Goal: Task Accomplishment & Management: Use online tool/utility

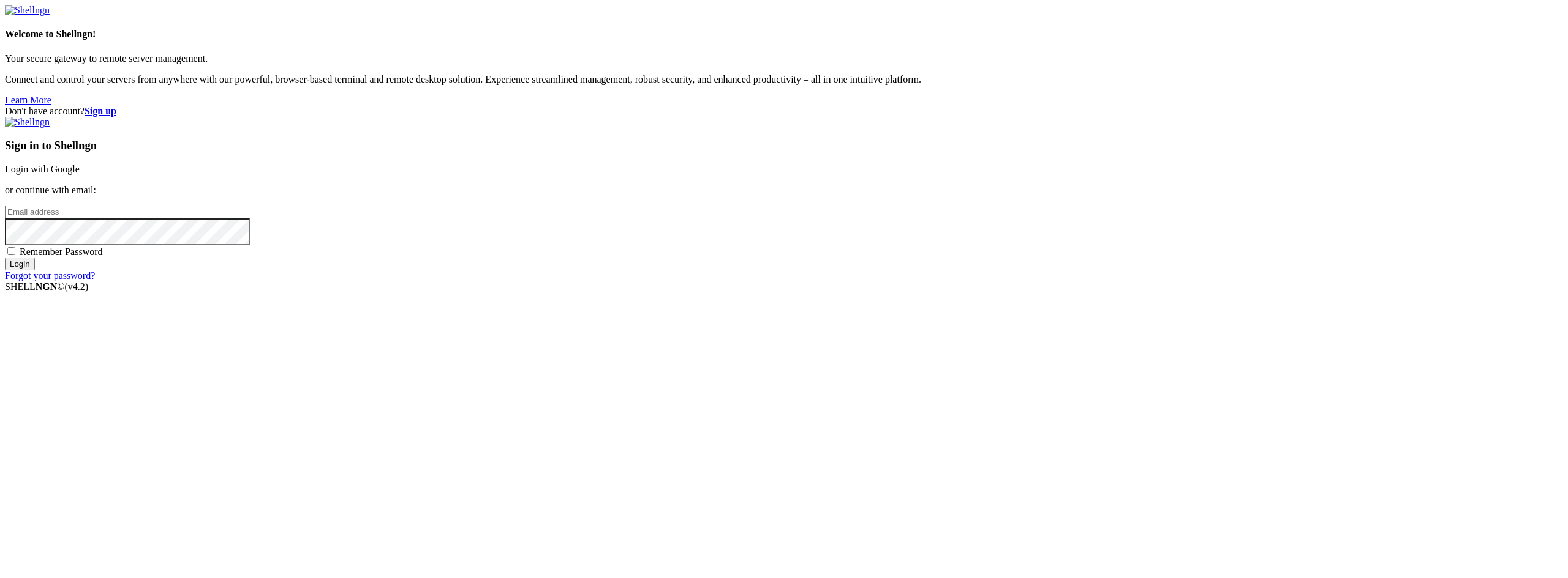
type input "22"
click at [80, 175] on link "Login with Google" at bounding box center [42, 169] width 75 height 11
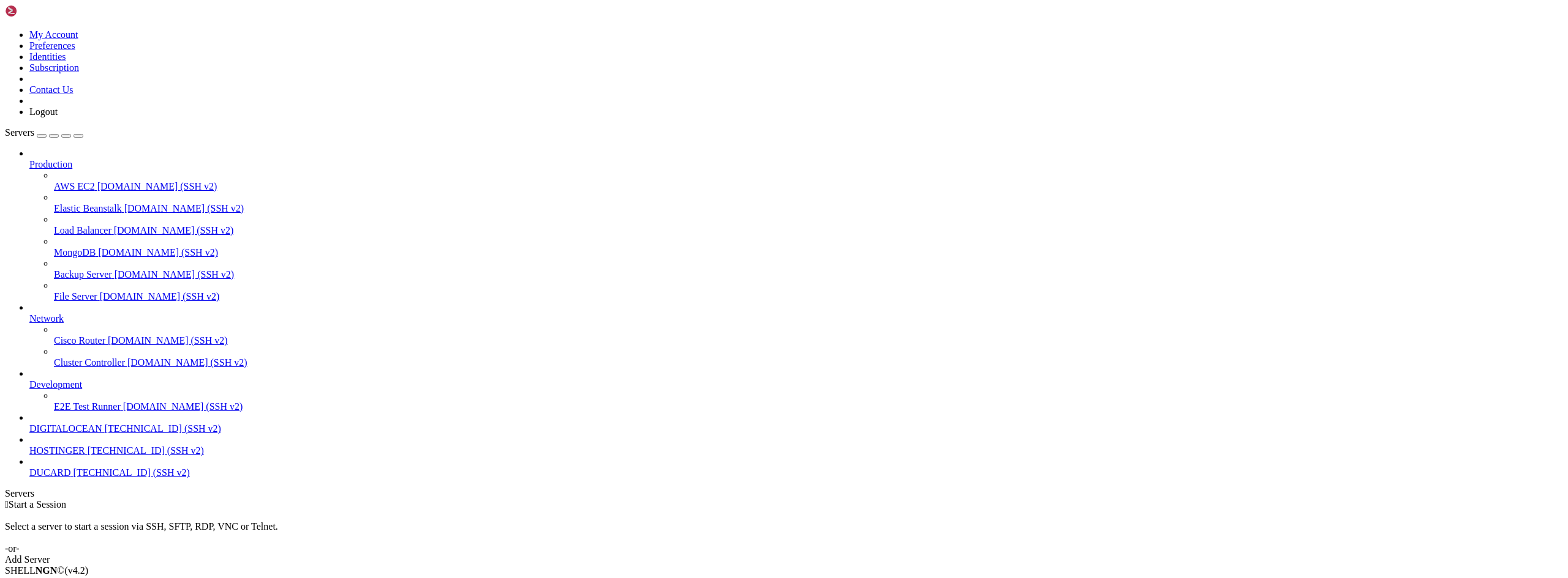
click at [74, 434] on span "DIGITALOCEAN" at bounding box center [66, 429] width 73 height 11
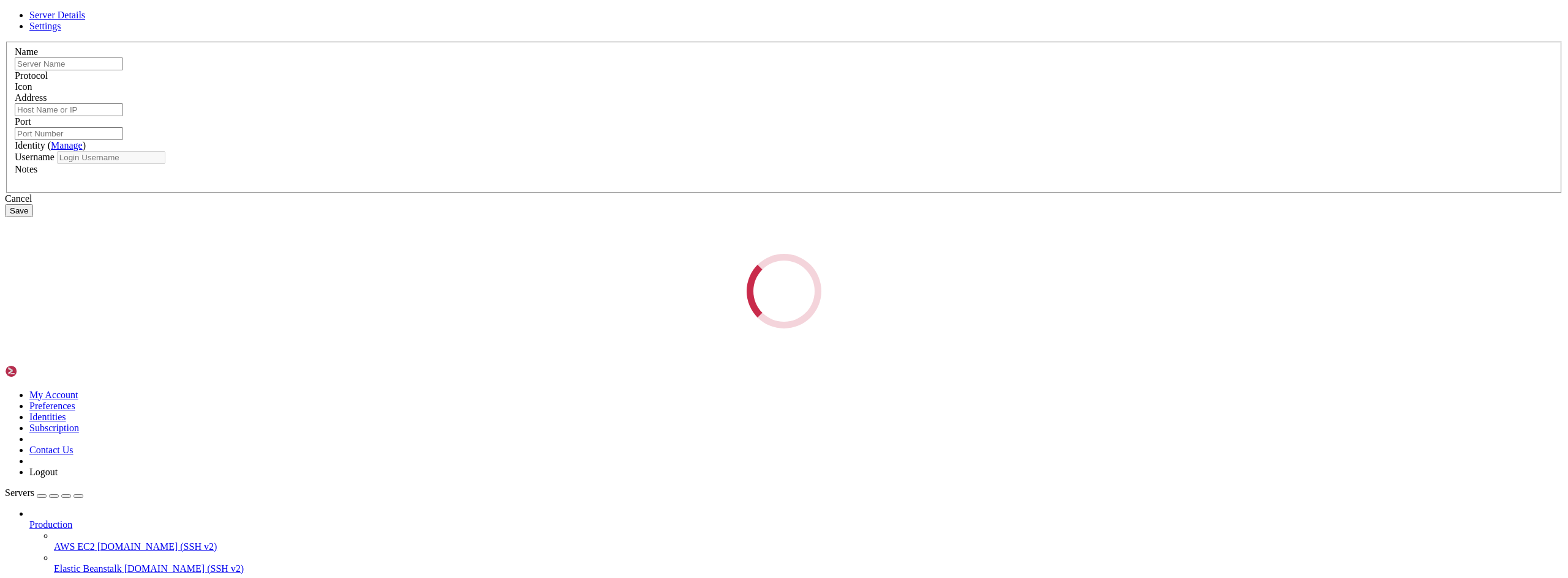
type input "DIGITALOCEAN"
type input "[TECHNICAL_ID]"
type input "22"
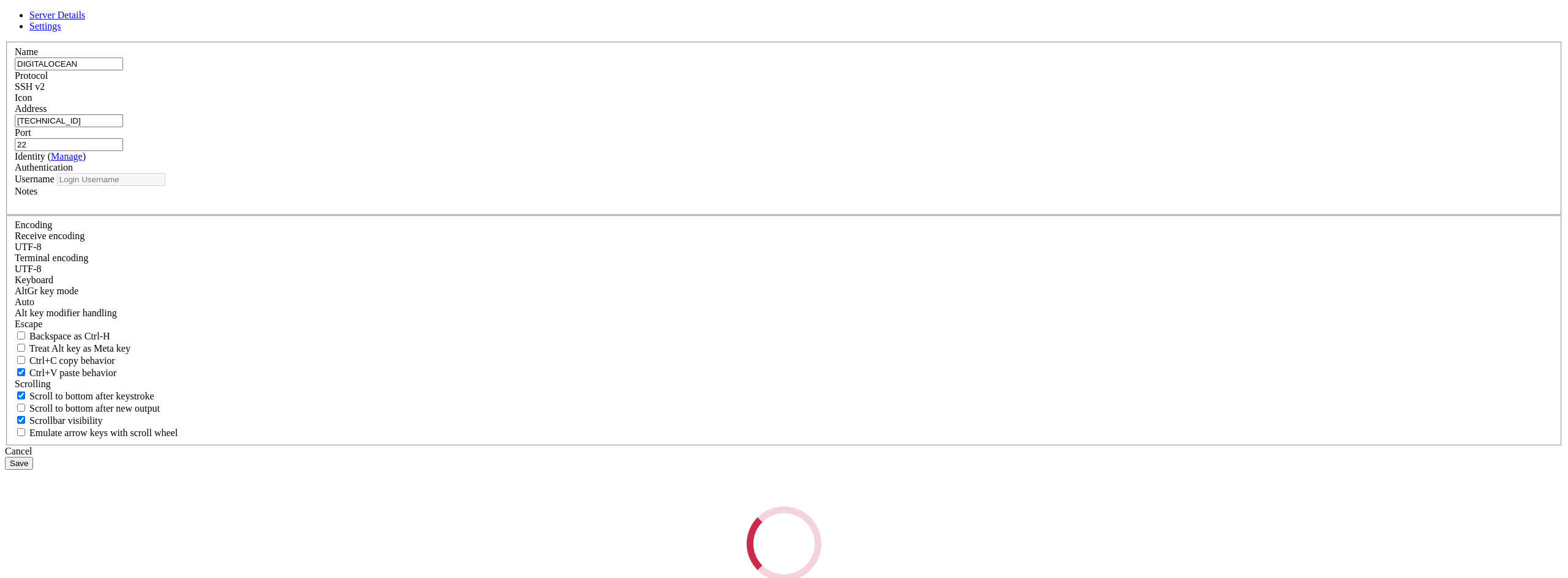
type input "root"
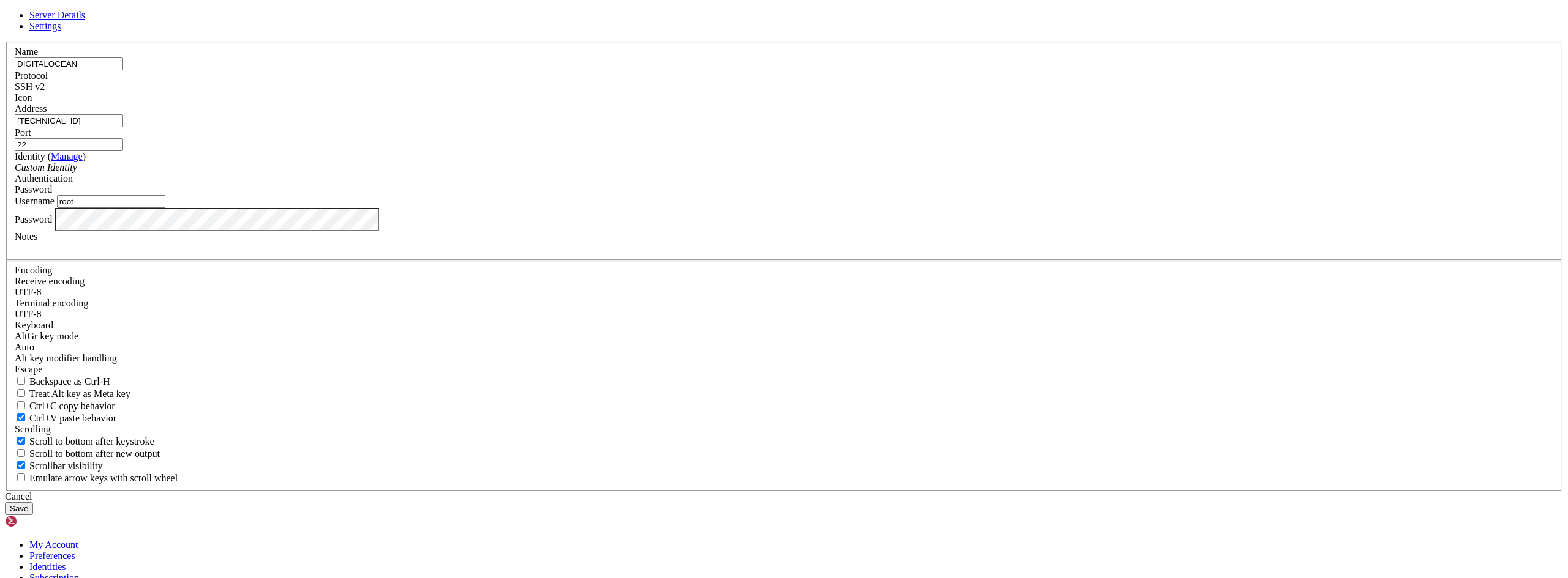
drag, startPoint x: 704, startPoint y: 226, endPoint x: 524, endPoint y: 204, distance: 181.3
click at [525, 204] on div "Server Details Settings Name DIGITALOCEAN Protocol SSH v2 Icon" at bounding box center [784, 262] width 1558 height 505
paste input "[TECHNICAL_ID]"
type input "[TECHNICAL_ID]"
click at [33, 502] on button "Save" at bounding box center [19, 508] width 28 height 13
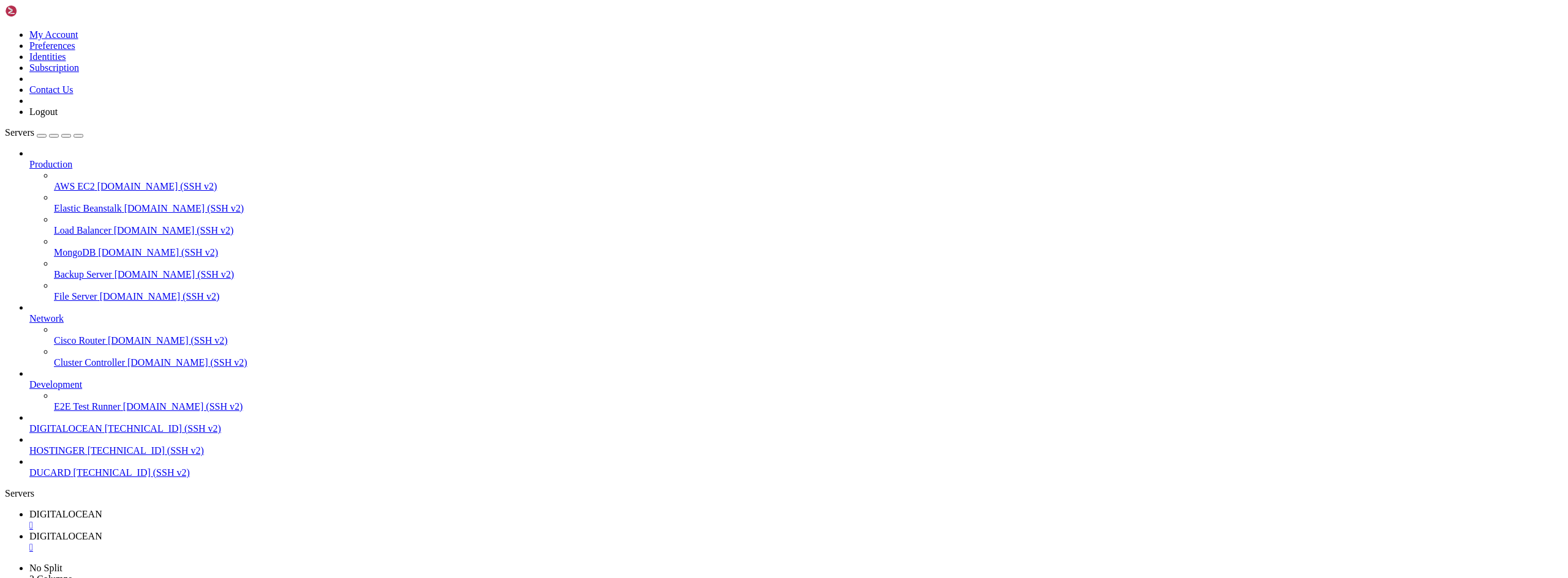
click at [347, 543] on div "" at bounding box center [796, 548] width 1534 height 11
click at [246, 520] on div "" at bounding box center [796, 525] width 1534 height 11
click at [69, 434] on span "DIGITALOCEAN" at bounding box center [66, 429] width 73 height 11
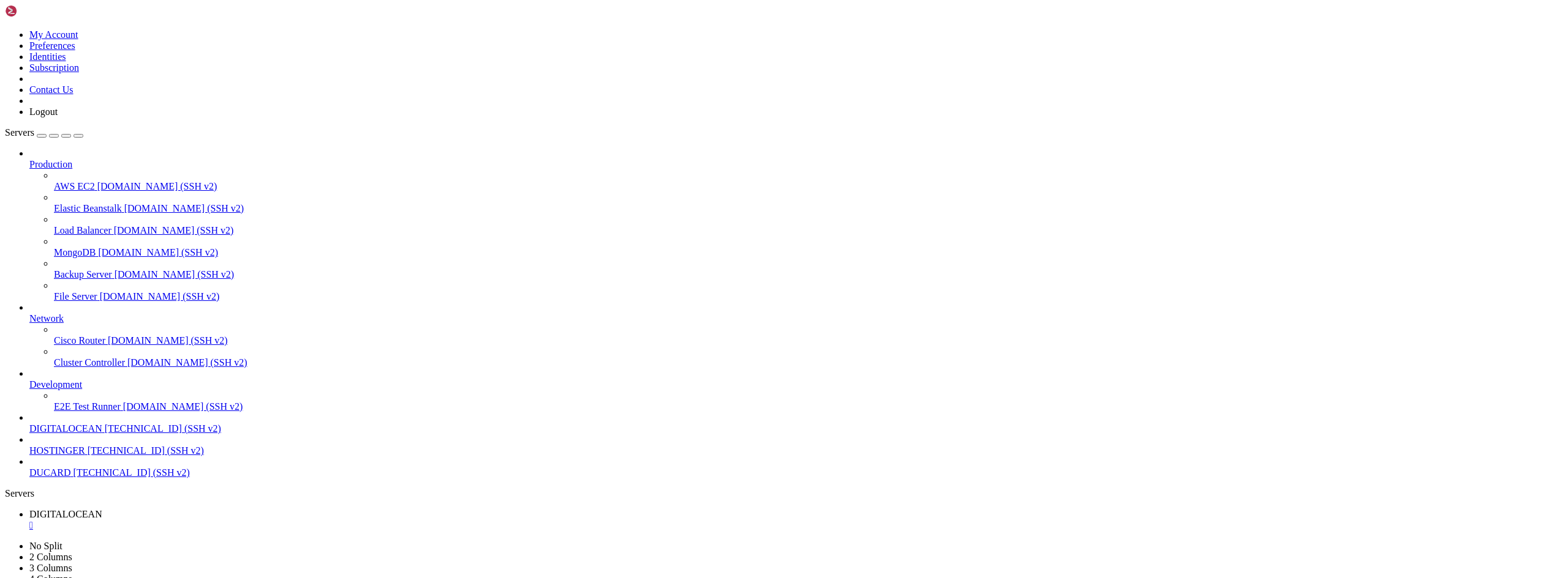
type input "/root"
click at [247, 520] on div "" at bounding box center [796, 525] width 1534 height 11
click at [70, 434] on span "DIGITALOCEAN" at bounding box center [66, 429] width 73 height 11
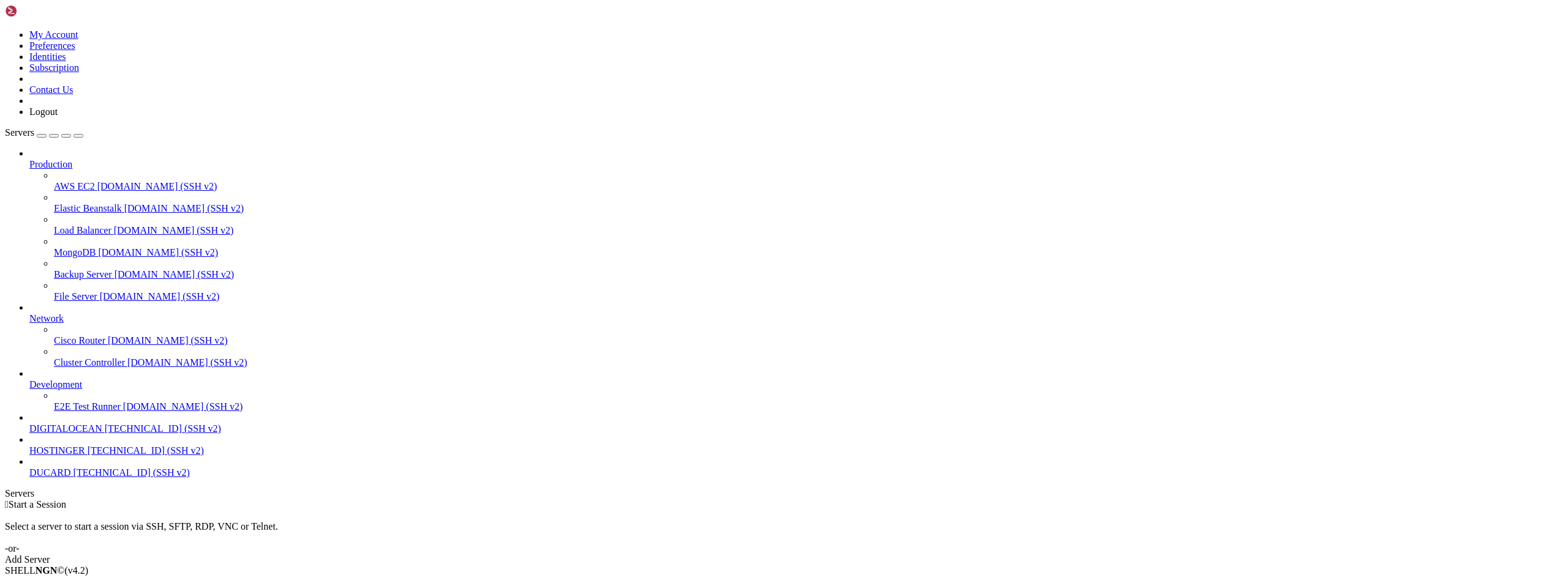
click at [70, 434] on span "DIGITALOCEAN" at bounding box center [66, 429] width 73 height 11
drag, startPoint x: 254, startPoint y: 1015, endPoint x: 274, endPoint y: 1091, distance: 78.6
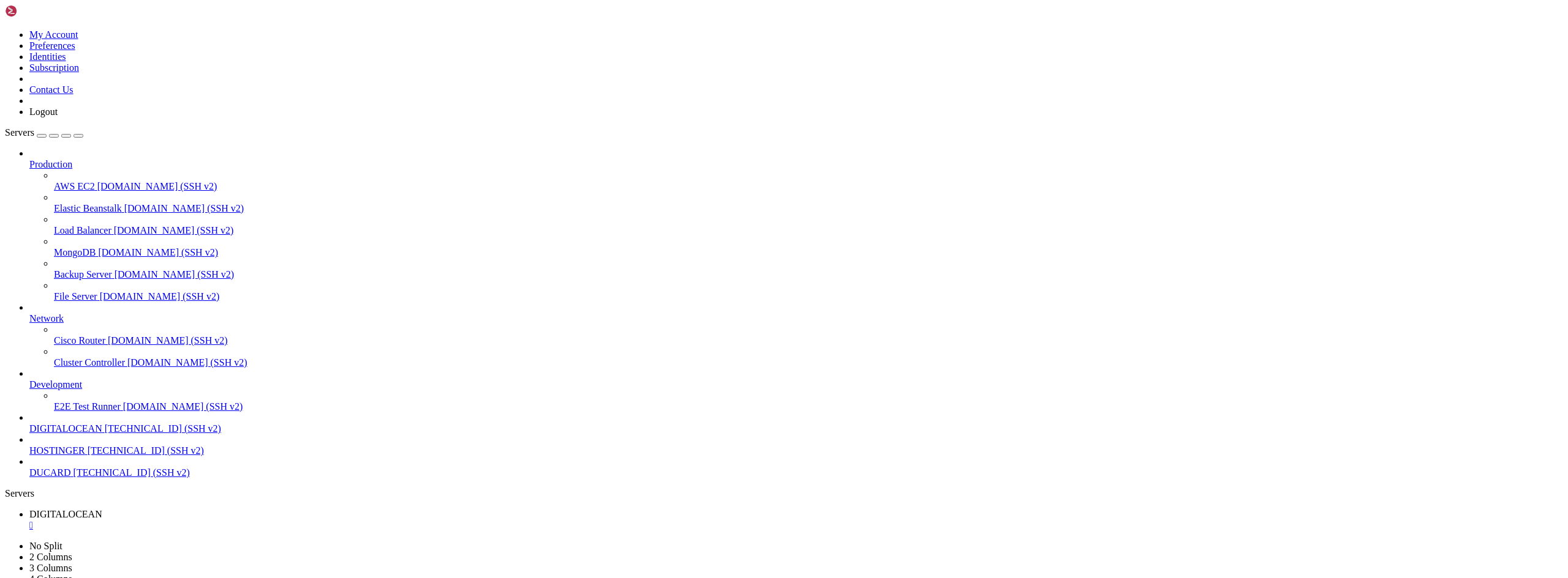
click at [245, 520] on div "" at bounding box center [796, 525] width 1534 height 11
click at [745, 499] on div " Start a Session Select a server to start a session via SSH, SFTP, RDP, VNC or…" at bounding box center [784, 532] width 1558 height 66
click at [73, 434] on span "DIGITALOCEAN" at bounding box center [66, 429] width 73 height 11
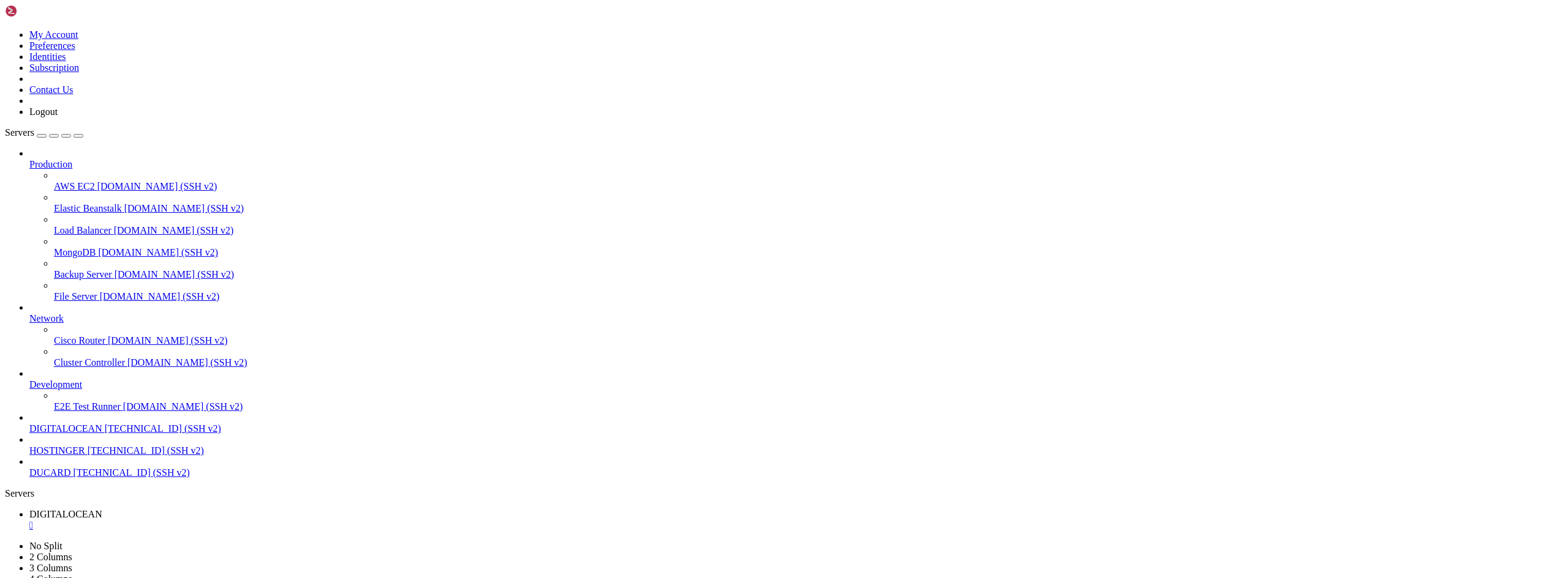
drag, startPoint x: 254, startPoint y: 985, endPoint x: 261, endPoint y: 1057, distance: 72.3
drag, startPoint x: 256, startPoint y: 996, endPoint x: 278, endPoint y: 1077, distance: 83.9
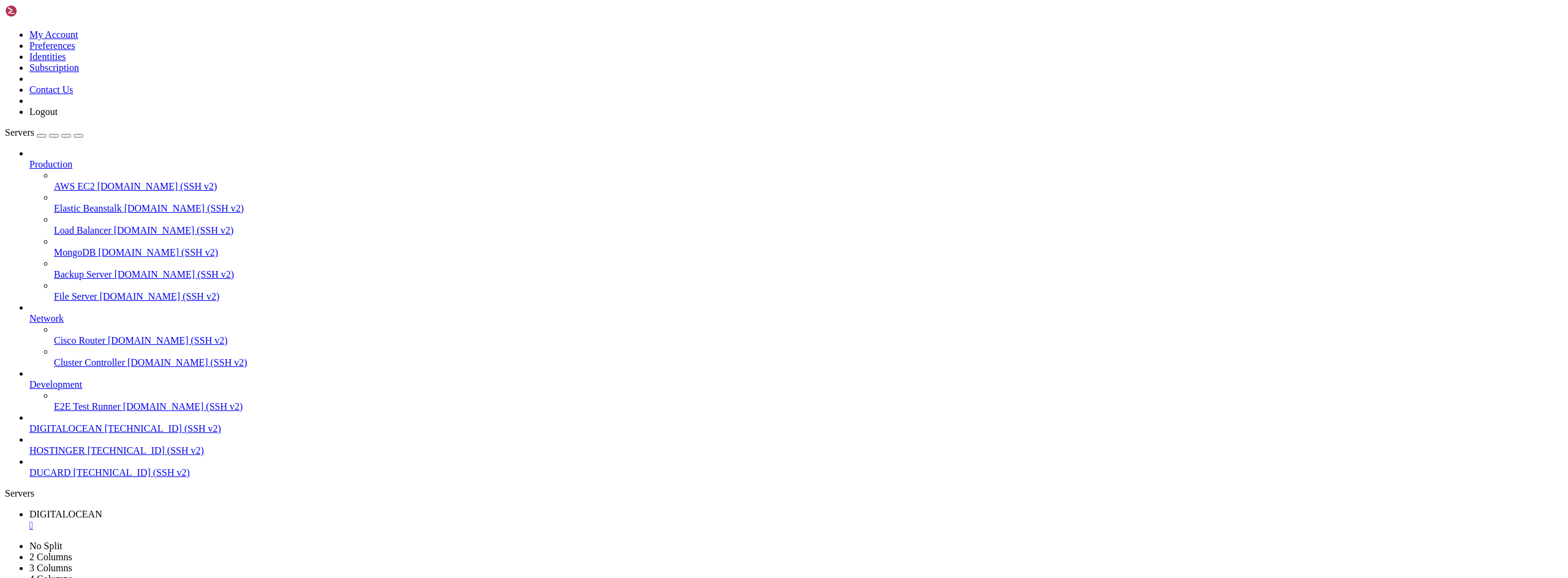
drag, startPoint x: 102, startPoint y: 1006, endPoint x: 52, endPoint y: 1005, distance: 50.0
copy x-row "instalador"
type input "/root"
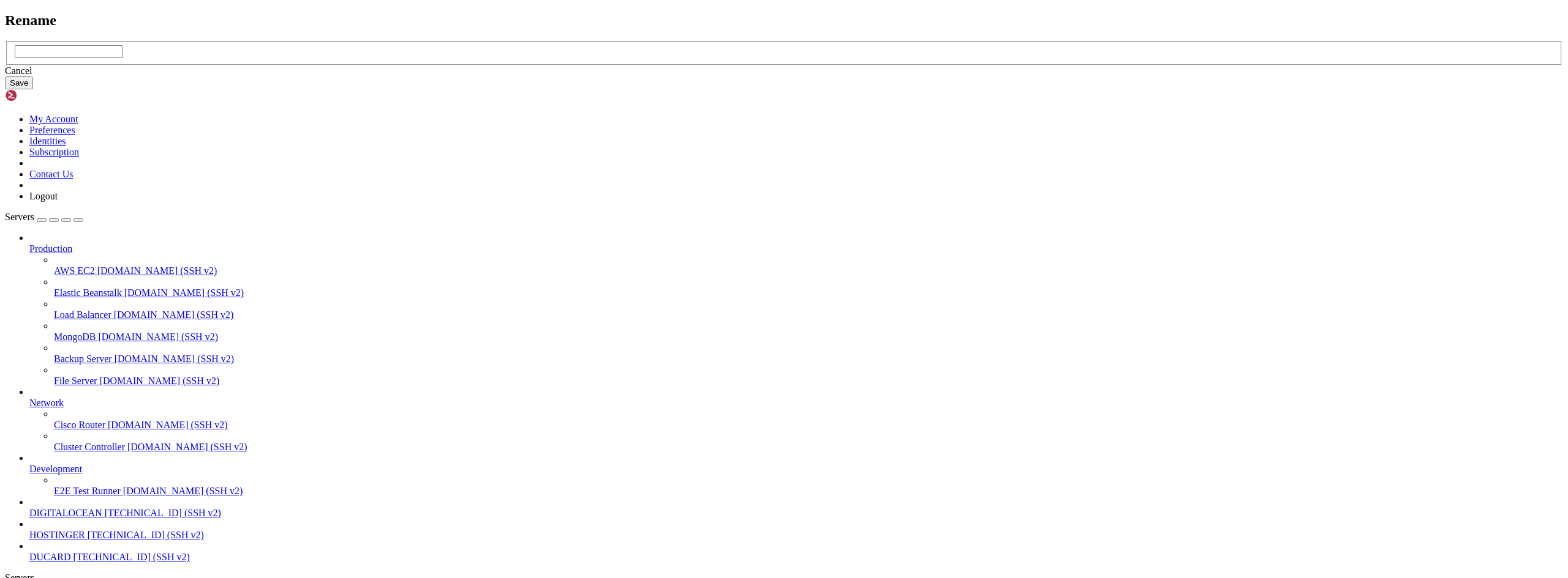
type input "instalador"
click at [33, 89] on button "Save" at bounding box center [19, 82] width 28 height 13
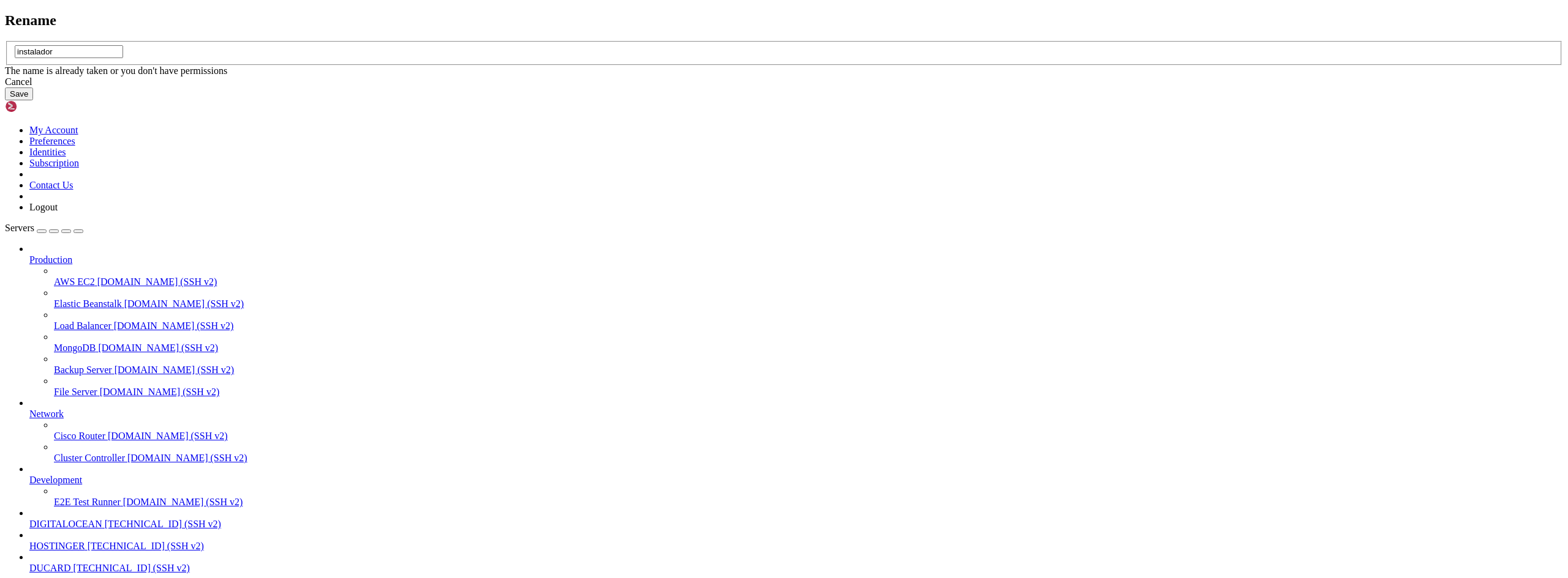
click at [5, 41] on link at bounding box center [5, 41] width 0 height 0
